Goal: Task Accomplishment & Management: Use online tool/utility

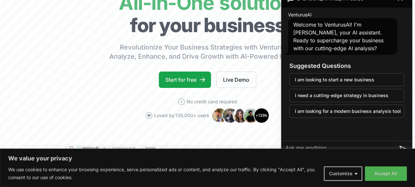
scroll to position [33, 0]
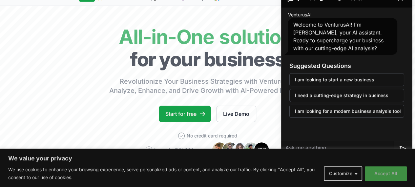
click at [379, 173] on button "Accept All" at bounding box center [386, 173] width 42 height 14
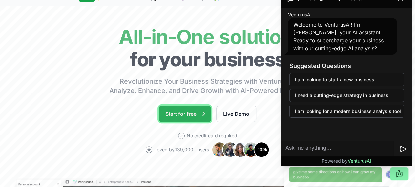
click at [183, 122] on link "Start for free" at bounding box center [185, 114] width 52 height 16
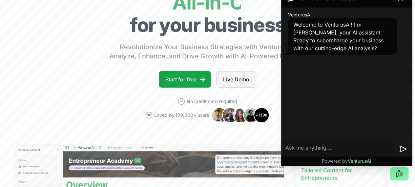
scroll to position [66, 0]
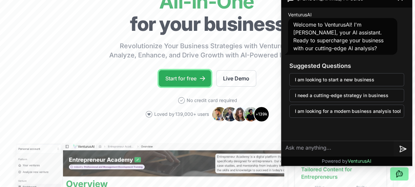
click at [178, 87] on link "Start for free" at bounding box center [185, 78] width 52 height 16
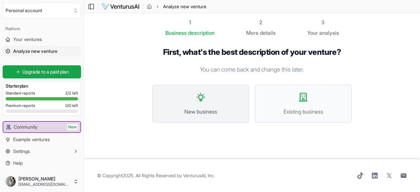
click at [198, 104] on button "New business" at bounding box center [200, 104] width 97 height 38
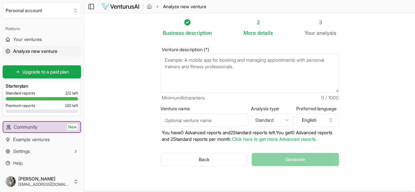
click at [204, 65] on textarea "Venture description (*)" at bounding box center [250, 73] width 179 height 39
paste textarea "Act as a business development consultant and create a detailed, actionable busi…"
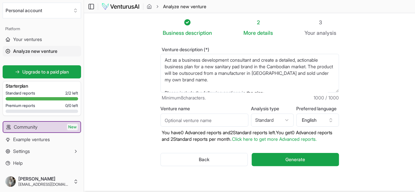
type textarea "Act as a business development consultant and create a detailed, actionable busi…"
click at [177, 120] on input "Venture name" at bounding box center [205, 120] width 88 height 13
type input "Vonari"
click at [286, 120] on html "We value your privacy We use cookies to enhance your browsing experience, serve…" at bounding box center [207, 96] width 415 height 192
select select "advanced"
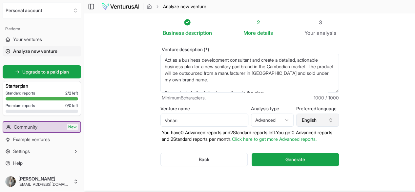
click at [328, 120] on button "English" at bounding box center [317, 120] width 43 height 13
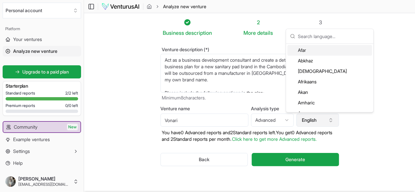
click at [327, 120] on button "English" at bounding box center [317, 120] width 43 height 13
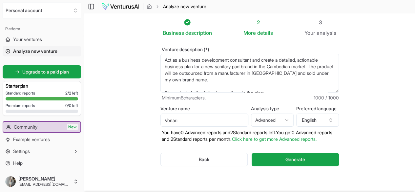
click at [250, 24] on div "2" at bounding box center [259, 22] width 30 height 8
click at [264, 25] on div "2" at bounding box center [259, 22] width 30 height 8
click at [286, 165] on button "Generate" at bounding box center [295, 159] width 87 height 13
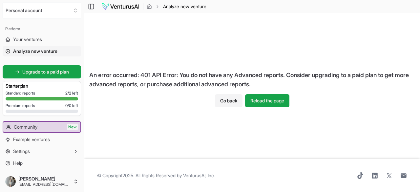
click at [273, 92] on div "An error occurred: 401 API Error: You do not have any Advanced reports. Conside…" at bounding box center [252, 79] width 336 height 29
click at [261, 102] on button "Reload the page" at bounding box center [267, 100] width 44 height 13
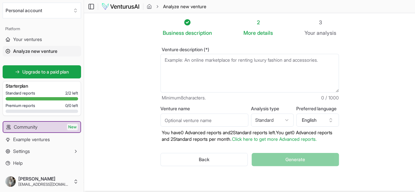
click at [188, 67] on textarea "Venture description (*)" at bounding box center [250, 73] width 179 height 39
paste textarea "Act as a business development consultant and create a detailed, actionable busi…"
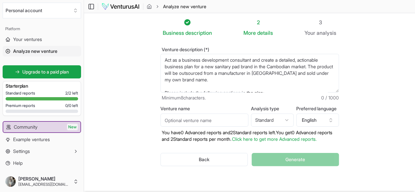
scroll to position [141, 0]
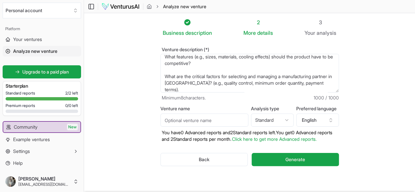
type textarea "Act as a business development consultant and create a detailed, actionable busi…"
click at [216, 122] on input "Venture name" at bounding box center [205, 120] width 88 height 13
type input "Vonari"
click at [299, 122] on html "We value your privacy We use cookies to enhance your browsing experience, serve…" at bounding box center [207, 96] width 415 height 192
click at [340, 140] on html "We value your privacy We use cookies to enhance your browsing experience, serve…" at bounding box center [207, 96] width 415 height 192
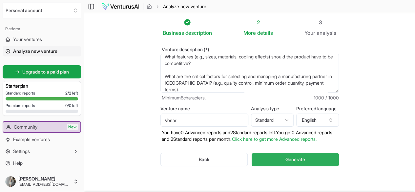
click at [326, 158] on button "Generate" at bounding box center [295, 159] width 87 height 13
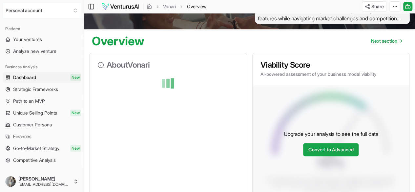
scroll to position [59, 0]
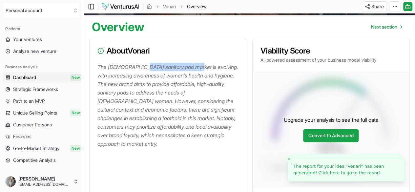
drag, startPoint x: 146, startPoint y: 71, endPoint x: 187, endPoint y: 92, distance: 46.3
click at [202, 73] on p "The [DEMOGRAPHIC_DATA] sanitary pad market is evolving, with increasing awarene…" at bounding box center [170, 105] width 144 height 85
click at [170, 104] on p "The [DEMOGRAPHIC_DATA] sanitary pad market is evolving, with increasing awarene…" at bounding box center [170, 105] width 144 height 85
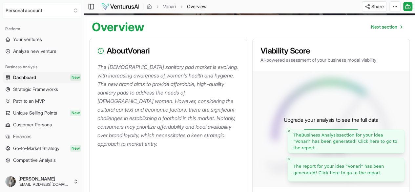
click at [322, 167] on span "The report for your idea " Vonari " has been generated! Click here to go to the…" at bounding box center [339, 169] width 91 height 11
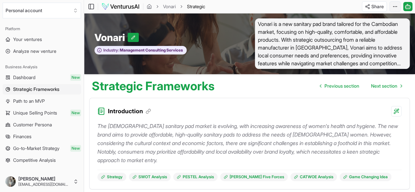
click at [397, 5] on html "We value your privacy We use cookies to enhance your browsing experience, serve…" at bounding box center [207, 96] width 415 height 192
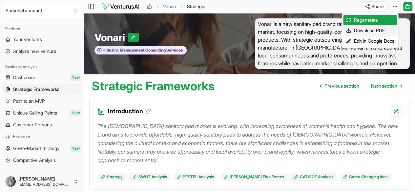
click at [379, 32] on div "Download PDF" at bounding box center [370, 30] width 54 height 11
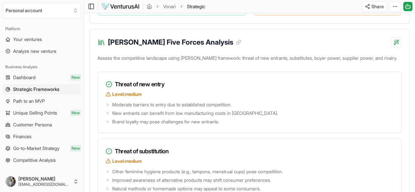
scroll to position [887, 0]
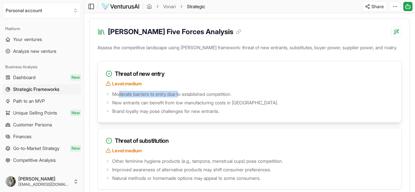
drag, startPoint x: 120, startPoint y: 85, endPoint x: 182, endPoint y: 86, distance: 62.1
click at [182, 91] on span "Moderate barriers to entry due to established competition." at bounding box center [171, 94] width 119 height 7
click at [188, 99] on span "New entrants can benefit from low manufacturing costs in [GEOGRAPHIC_DATA]." at bounding box center [195, 102] width 166 height 7
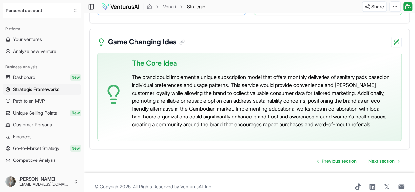
scroll to position [1537, 0]
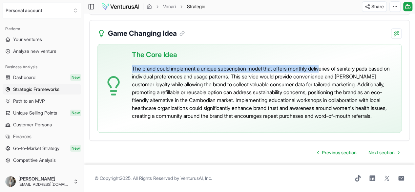
drag, startPoint x: 191, startPoint y: 50, endPoint x: 306, endPoint y: 65, distance: 115.6
click at [328, 57] on div "The Core Idea The brand could implement a unique subscription model that offers…" at bounding box center [264, 85] width 264 height 83
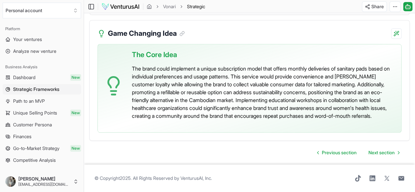
click at [288, 68] on p "The brand could implement a unique subscription model that offers monthly deliv…" at bounding box center [264, 92] width 264 height 55
drag, startPoint x: 201, startPoint y: 55, endPoint x: 284, endPoint y: 55, distance: 82.4
click at [284, 65] on p "The brand could implement a unique subscription model that offers monthly deliv…" at bounding box center [264, 92] width 264 height 55
click at [221, 88] on p "The brand could implement a unique subscription model that offers monthly deliv…" at bounding box center [264, 92] width 264 height 55
drag, startPoint x: 141, startPoint y: 57, endPoint x: 202, endPoint y: 59, distance: 61.1
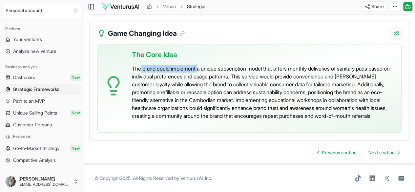
click at [202, 65] on p "The brand could implement a unique subscription model that offers monthly deliv…" at bounding box center [264, 92] width 264 height 55
click at [181, 80] on p "The brand could implement a unique subscription model that offers monthly deliv…" at bounding box center [264, 92] width 264 height 55
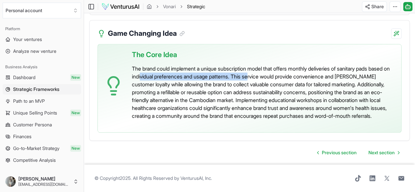
drag, startPoint x: 164, startPoint y: 65, endPoint x: 278, endPoint y: 63, distance: 114.3
click at [278, 65] on p "The brand could implement a unique subscription model that offers monthly deliv…" at bounding box center [264, 92] width 264 height 55
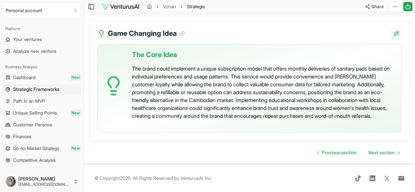
click at [207, 91] on p "The brand could implement a unique subscription model that offers monthly deliv…" at bounding box center [264, 92] width 264 height 55
click at [388, 150] on span "Next section" at bounding box center [382, 152] width 26 height 7
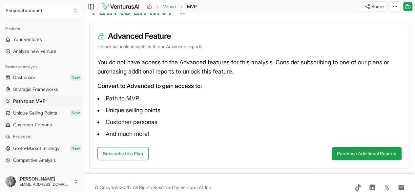
scroll to position [29, 0]
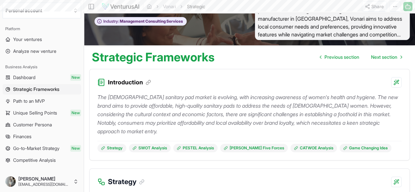
scroll to position [1537, 0]
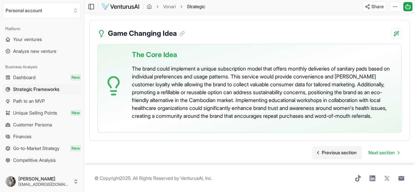
click at [338, 151] on span "Previous section" at bounding box center [339, 152] width 35 height 7
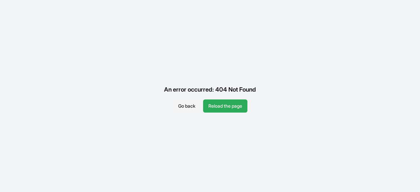
click at [231, 105] on button "Reload the page" at bounding box center [225, 105] width 44 height 13
click at [226, 103] on button "Reload the page" at bounding box center [225, 105] width 44 height 13
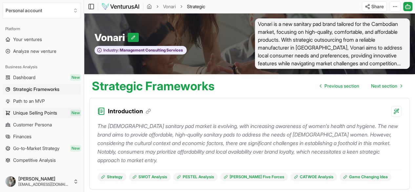
click at [59, 113] on link "Unique Selling Points New" at bounding box center [42, 113] width 78 height 11
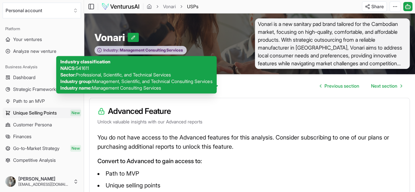
click at [157, 46] on div "Industry: Management Consulting Services" at bounding box center [141, 50] width 92 height 9
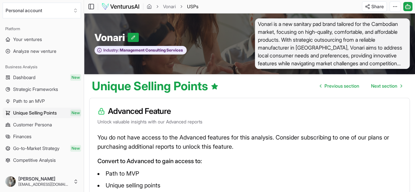
click at [283, 121] on div "Advanced Feature Unlock valuable insights with our Advanced reports" at bounding box center [250, 115] width 320 height 35
click at [352, 39] on span "Vonari is a new sanitary pad brand tailored for the Cambodian market, focusing …" at bounding box center [332, 43] width 155 height 51
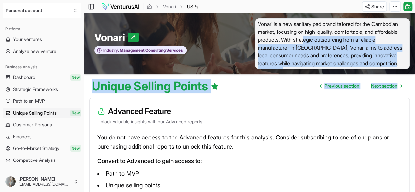
drag, startPoint x: 343, startPoint y: 41, endPoint x: 416, endPoint y: 85, distance: 84.9
click at [415, 85] on html "Personal account Platform Your ventures Analyze new venture Business Analysis D…" at bounding box center [207, 96] width 415 height 192
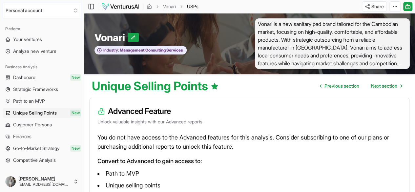
click at [222, 123] on p "Unlock valuable insights with our Advanced reports" at bounding box center [250, 122] width 304 height 7
